Goal: Information Seeking & Learning: Learn about a topic

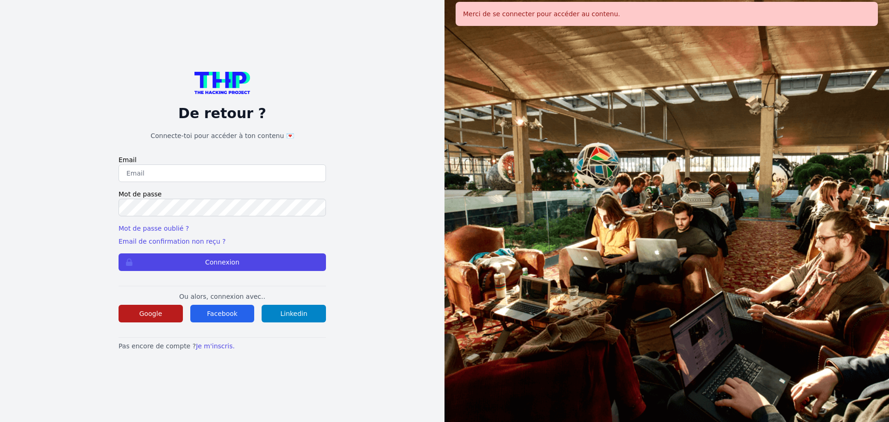
click at [172, 318] on button "Google" at bounding box center [151, 314] width 64 height 18
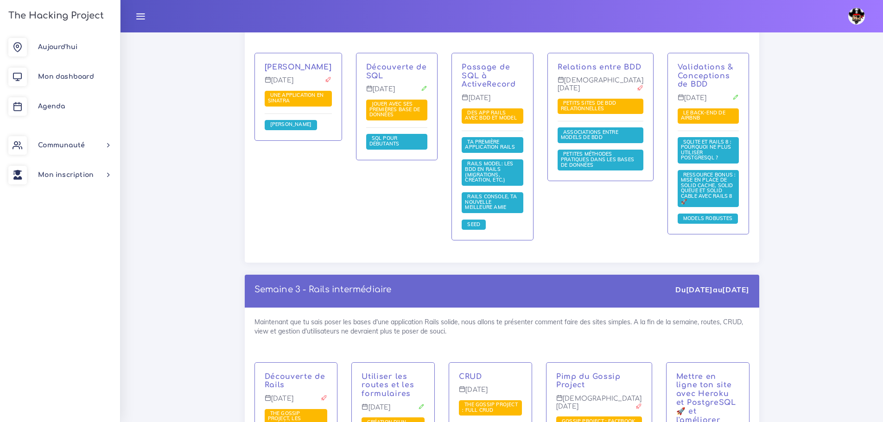
scroll to position [1714, 0]
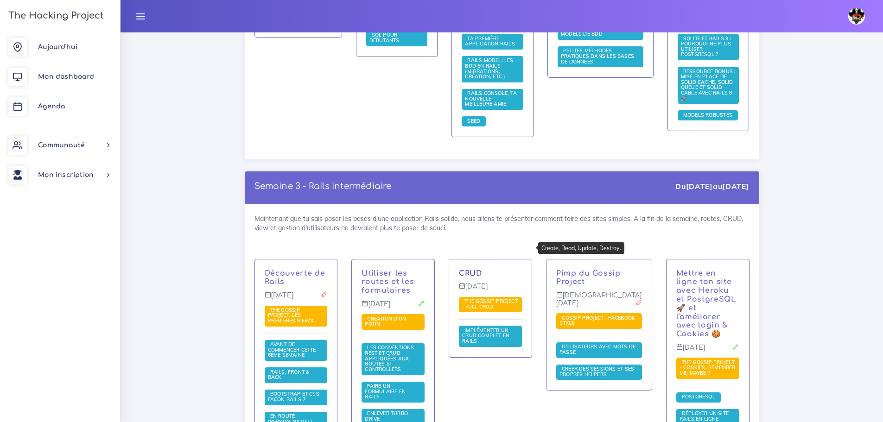
click at [479, 269] on link "CRUD" at bounding box center [470, 273] width 23 height 8
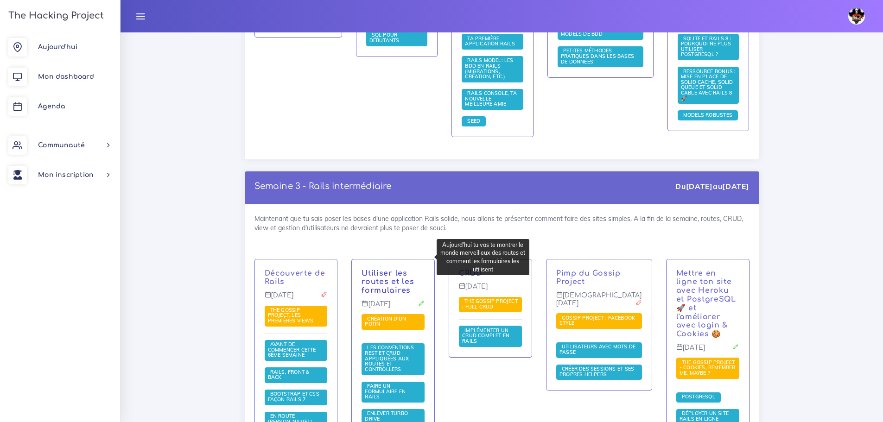
click at [394, 269] on link "Utiliser les routes et les formulaires" at bounding box center [387, 282] width 52 height 26
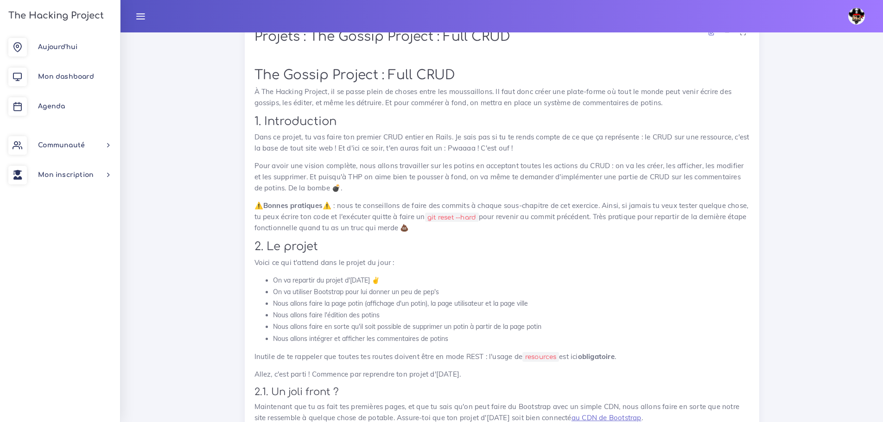
scroll to position [463, 0]
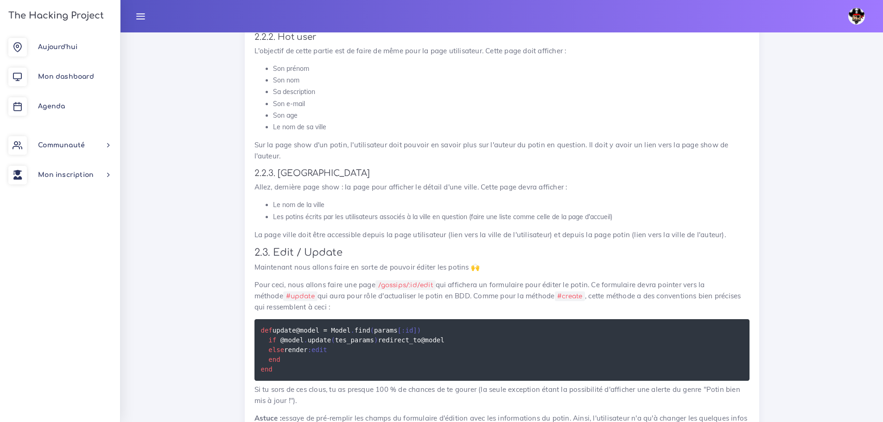
scroll to position [1112, 0]
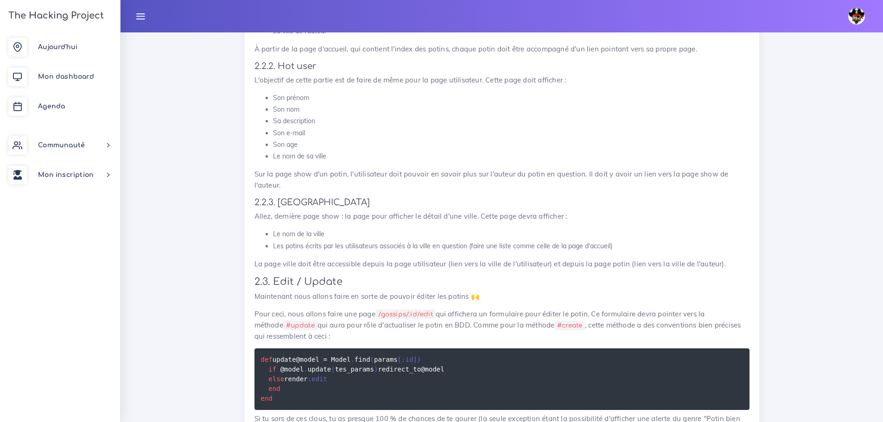
drag, startPoint x: 321, startPoint y: 148, endPoint x: 611, endPoint y: 121, distance: 291.7
click at [611, 121] on li "Sa description" at bounding box center [511, 121] width 476 height 12
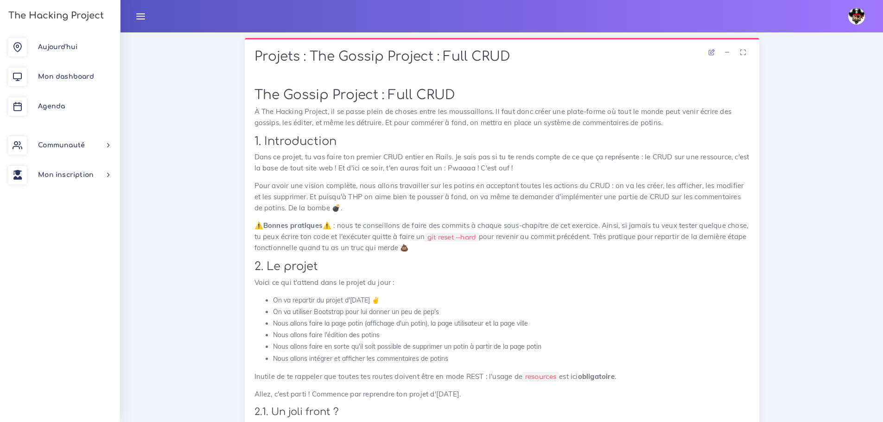
scroll to position [463, 0]
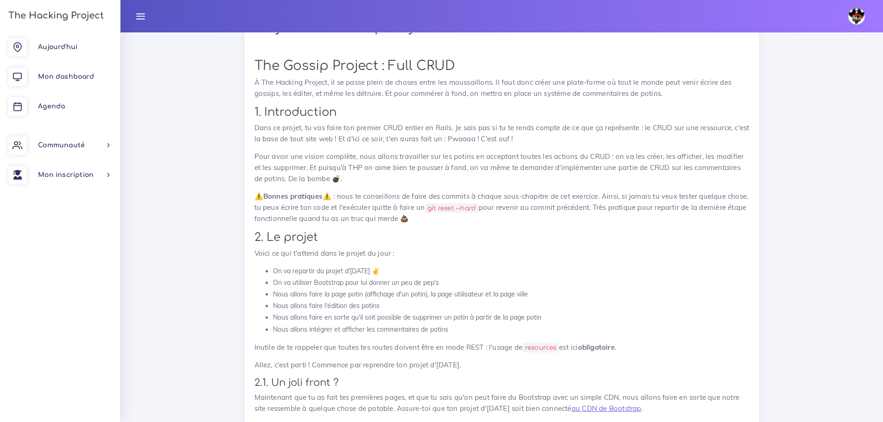
drag, startPoint x: 502, startPoint y: 30, endPoint x: 373, endPoint y: 78, distance: 137.3
click at [373, 78] on p "À The Hacking Project, il se passe plein de choses entre les moussaillons. Il f…" at bounding box center [501, 88] width 495 height 22
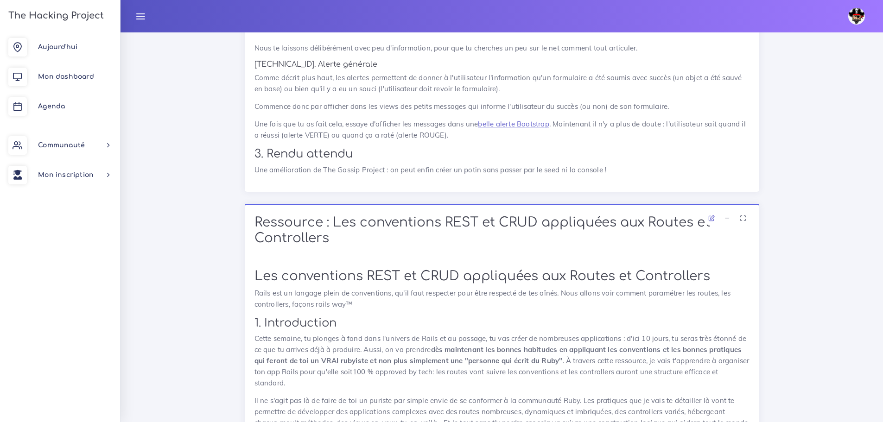
scroll to position [1668, 0]
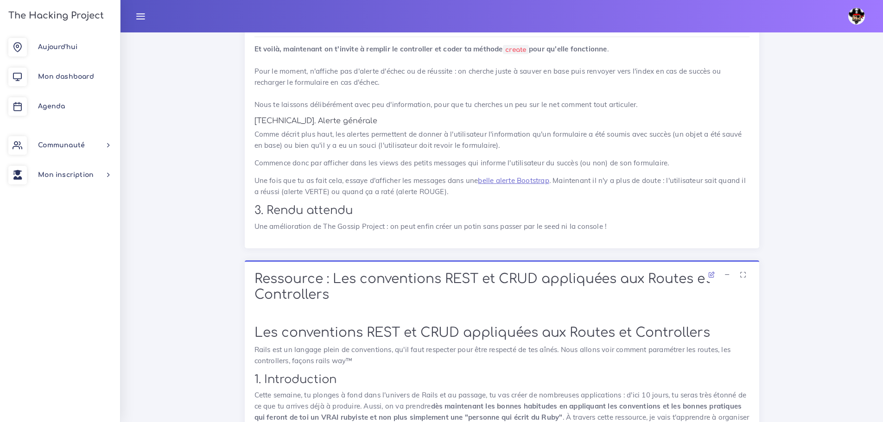
drag, startPoint x: 619, startPoint y: 281, endPoint x: 655, endPoint y: 275, distance: 36.7
drag, startPoint x: 479, startPoint y: 277, endPoint x: 612, endPoint y: 271, distance: 133.1
click at [601, 232] on p "Une amélioration de The Gossip Project : on peut enfin créer un potin sans pass…" at bounding box center [501, 226] width 495 height 11
click at [622, 232] on p "Une amélioration de The Gossip Project : on peut enfin créer un potin sans pass…" at bounding box center [501, 226] width 495 height 11
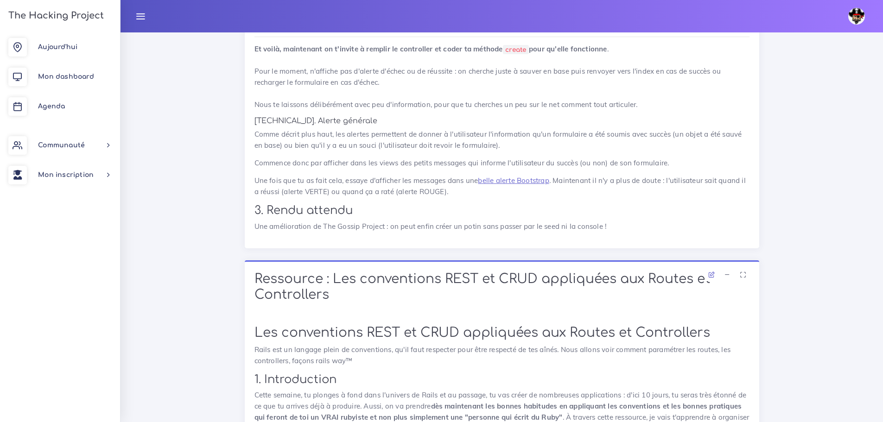
click at [622, 232] on p "Une amélioration de The Gossip Project : on peut enfin créer un potin sans pass…" at bounding box center [501, 226] width 495 height 11
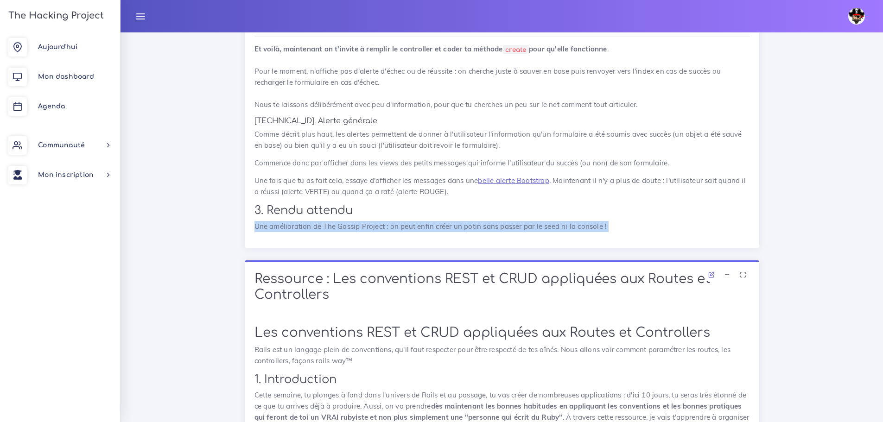
click at [622, 232] on p "Une amélioration de The Gossip Project : on peut enfin créer un potin sans pass…" at bounding box center [501, 226] width 495 height 11
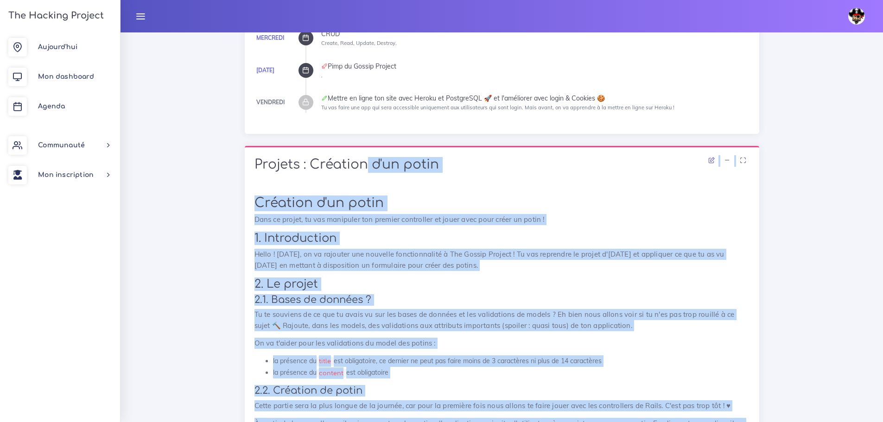
scroll to position [185, 0]
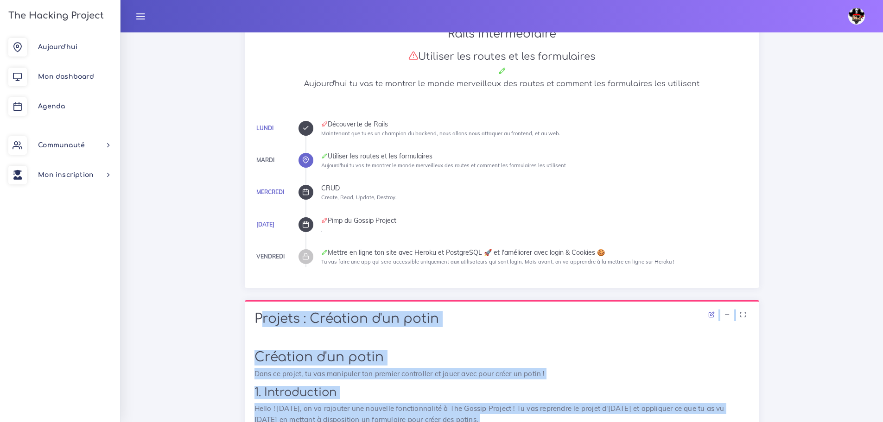
drag, startPoint x: 635, startPoint y: 275, endPoint x: 255, endPoint y: 321, distance: 382.6
copy div "Projets : Création d'un potin Création d'un potin Dans ce projet, tu vas manipu…"
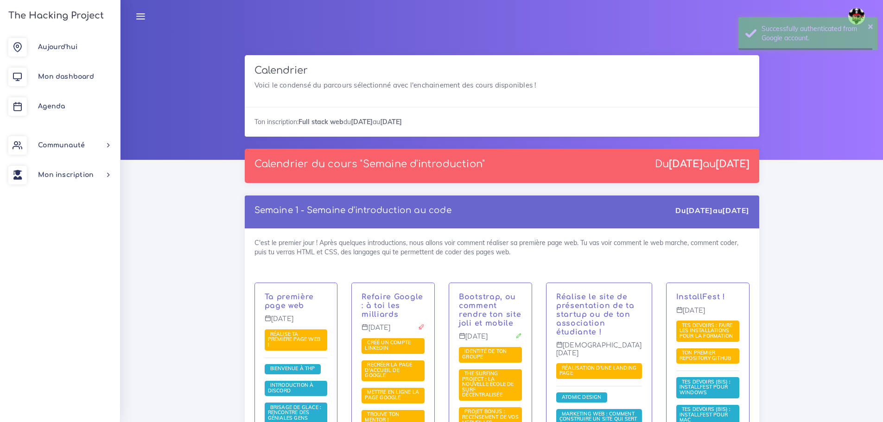
scroll to position [1714, 0]
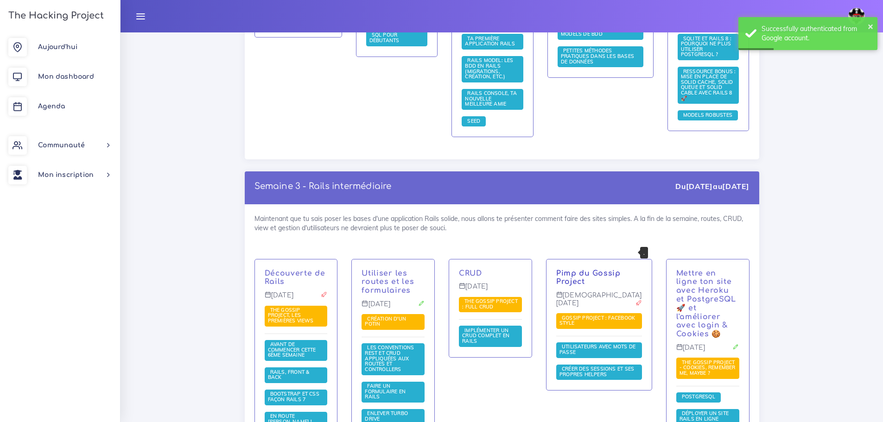
click at [602, 269] on link "Pimp du Gossip Project" at bounding box center [588, 277] width 64 height 17
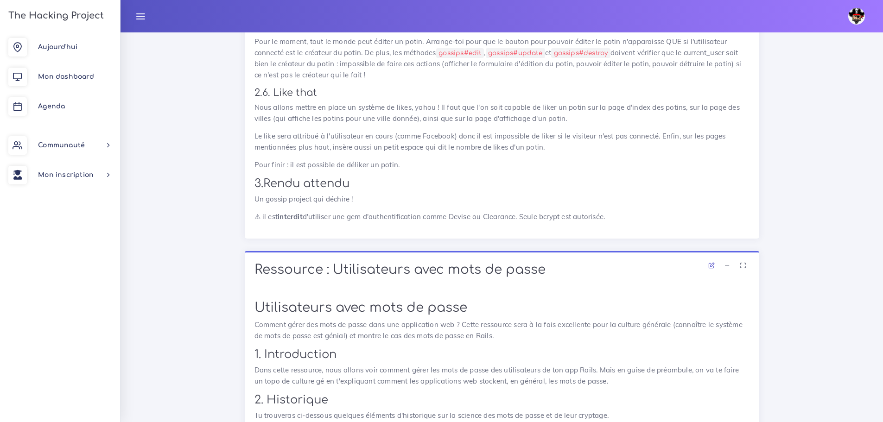
scroll to position [1158, 0]
